Goal: Task Accomplishment & Management: Manage account settings

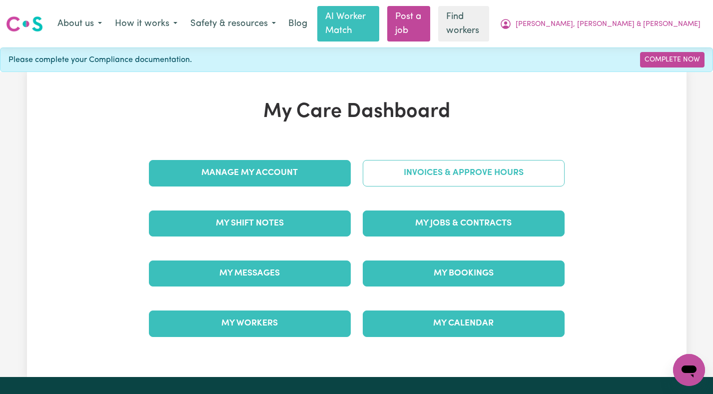
click at [394, 160] on link "Invoices & Approve Hours" at bounding box center [464, 173] width 202 height 26
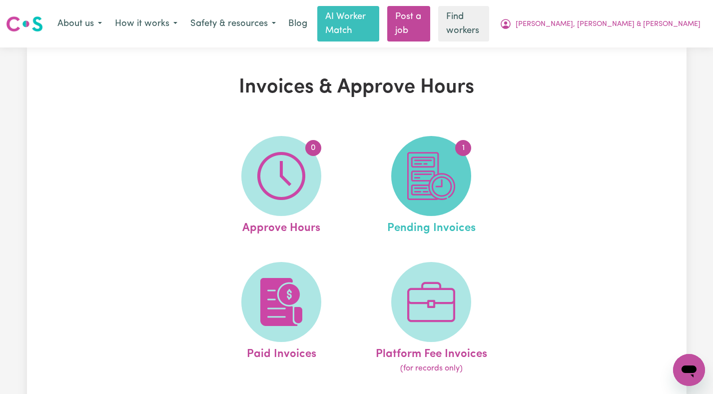
click at [463, 140] on span "1" at bounding box center [463, 148] width 16 height 16
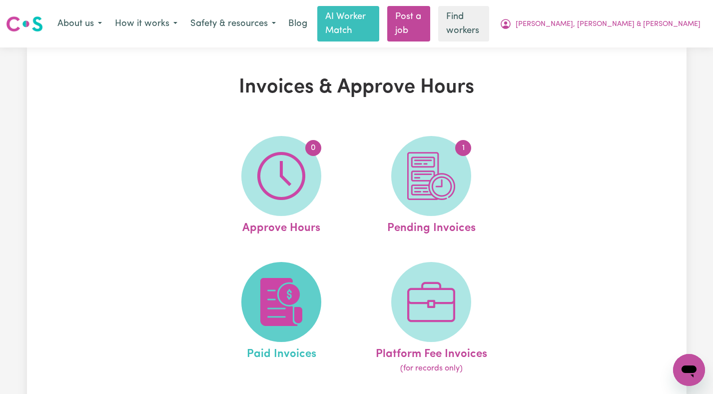
click at [272, 306] on img at bounding box center [281, 302] width 48 height 48
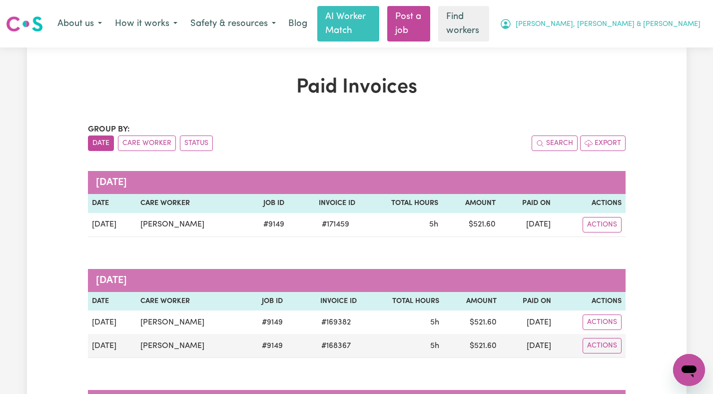
click at [679, 19] on span "[PERSON_NAME], [PERSON_NAME] & [PERSON_NAME]" at bounding box center [608, 24] width 185 height 11
click at [666, 55] on link "Logout" at bounding box center [667, 63] width 79 height 19
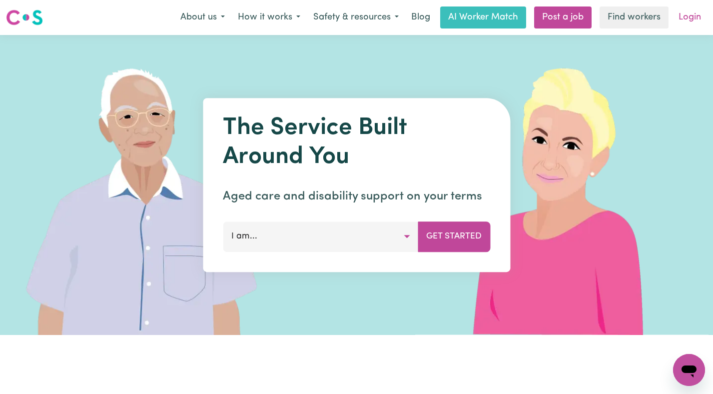
click at [672, 19] on div "About us How it works Safety & resources Blog AI Worker Match Post a job Find w…" at bounding box center [440, 17] width 533 height 22
click at [689, 18] on link "Login" at bounding box center [690, 17] width 34 height 22
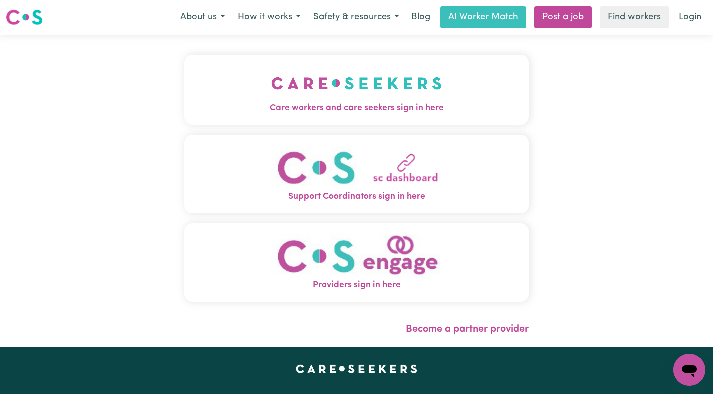
click at [452, 76] on button "Care workers and care seekers sign in here" at bounding box center [356, 90] width 345 height 70
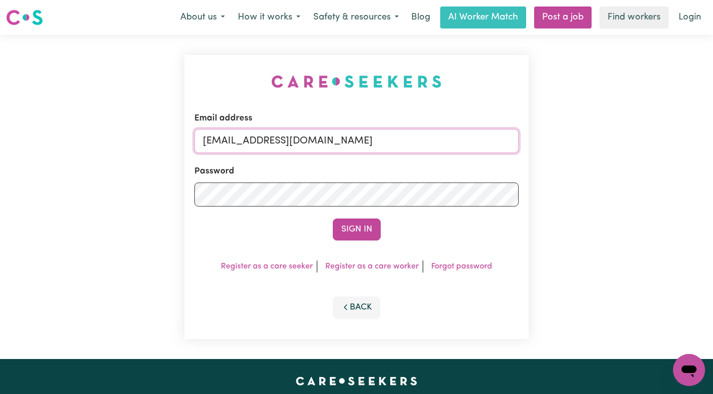
drag, startPoint x: 498, startPoint y: 143, endPoint x: 251, endPoint y: 143, distance: 247.5
click at [251, 143] on input "[EMAIL_ADDRESS][DOMAIN_NAME]" at bounding box center [356, 141] width 325 height 24
paste input "PerryHolzmannHCP"
type input "[EMAIL_ADDRESS][DOMAIN_NAME]"
click at [333, 218] on button "Sign In" at bounding box center [357, 229] width 48 height 22
